Goal: Information Seeking & Learning: Learn about a topic

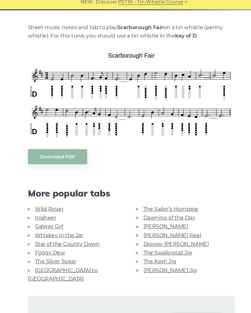
scroll to position [131, 0]
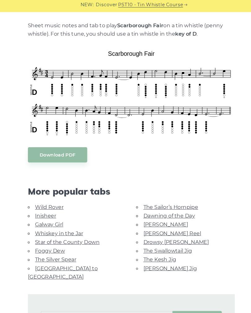
click at [0, 283] on div "Sheet music notes and tab to play Scarborough Fair on a tin whistle (penny whis…" at bounding box center [125, 244] width 251 height 443
click at [153, 256] on link "[PERSON_NAME] Jig" at bounding box center [162, 259] width 51 height 6
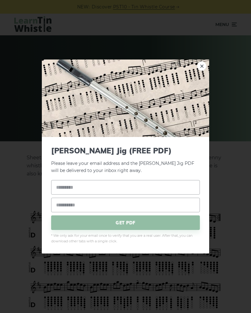
click at [204, 70] on link "×" at bounding box center [201, 65] width 9 height 9
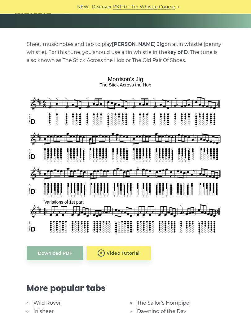
scroll to position [112, 0]
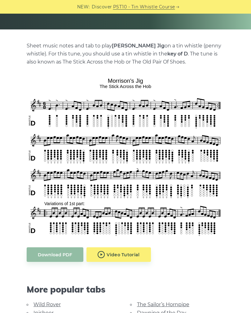
click at [0, 247] on div "Sheet music notes and tab to play Morrison’s Jig on a tin whistle (penny whistl…" at bounding box center [125, 306] width 251 height 528
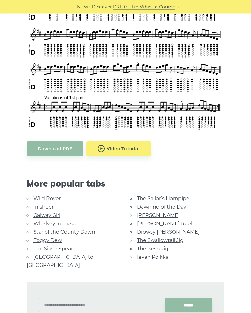
scroll to position [217, 0]
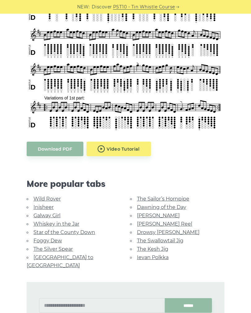
click at [55, 215] on link "Galway Girl" at bounding box center [46, 215] width 27 height 6
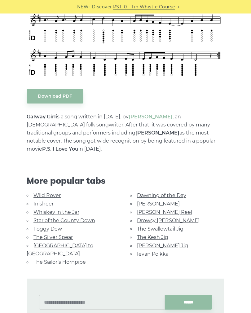
scroll to position [253, 0]
click at [57, 226] on link "Foggy Dew" at bounding box center [47, 229] width 28 height 6
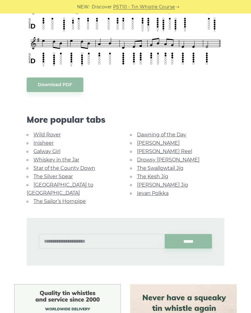
scroll to position [265, 0]
click at [166, 160] on link "Drowsy [PERSON_NAME]" at bounding box center [168, 160] width 63 height 6
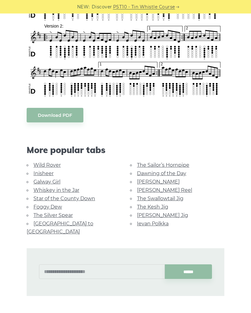
scroll to position [292, 0]
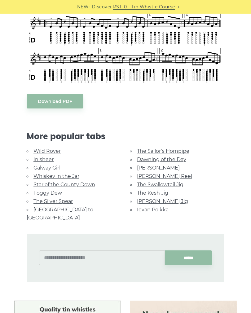
click at [155, 209] on link "Ievan Polkka" at bounding box center [153, 210] width 32 height 6
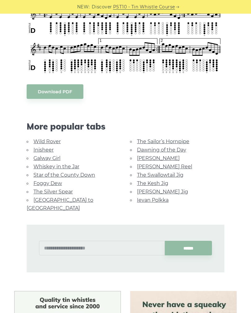
click at [89, 172] on link "Star of the County Down" at bounding box center [64, 175] width 62 height 6
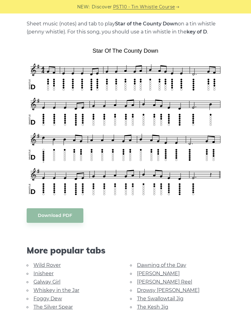
scroll to position [133, 0]
